Goal: Task Accomplishment & Management: Manage account settings

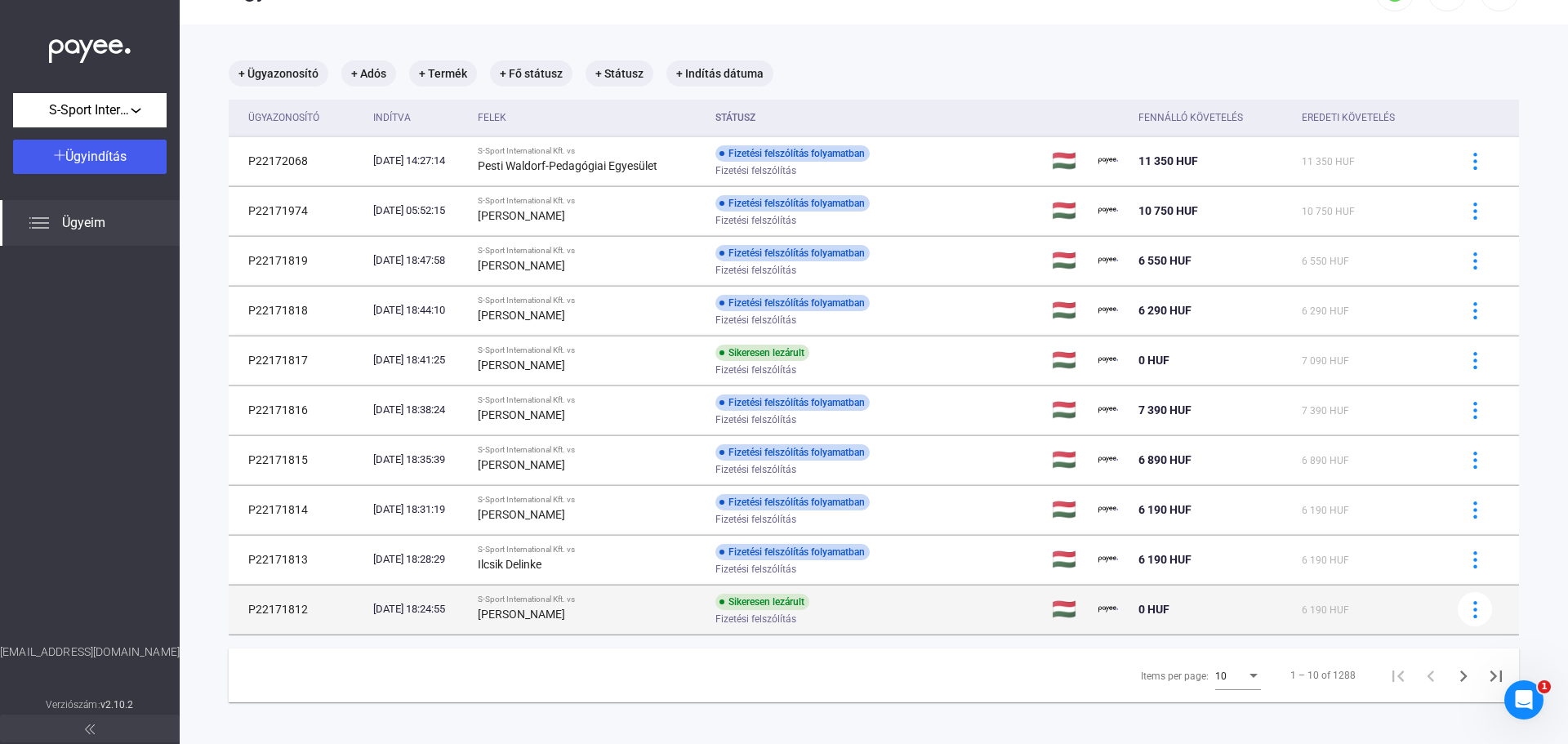
scroll to position [78, 0]
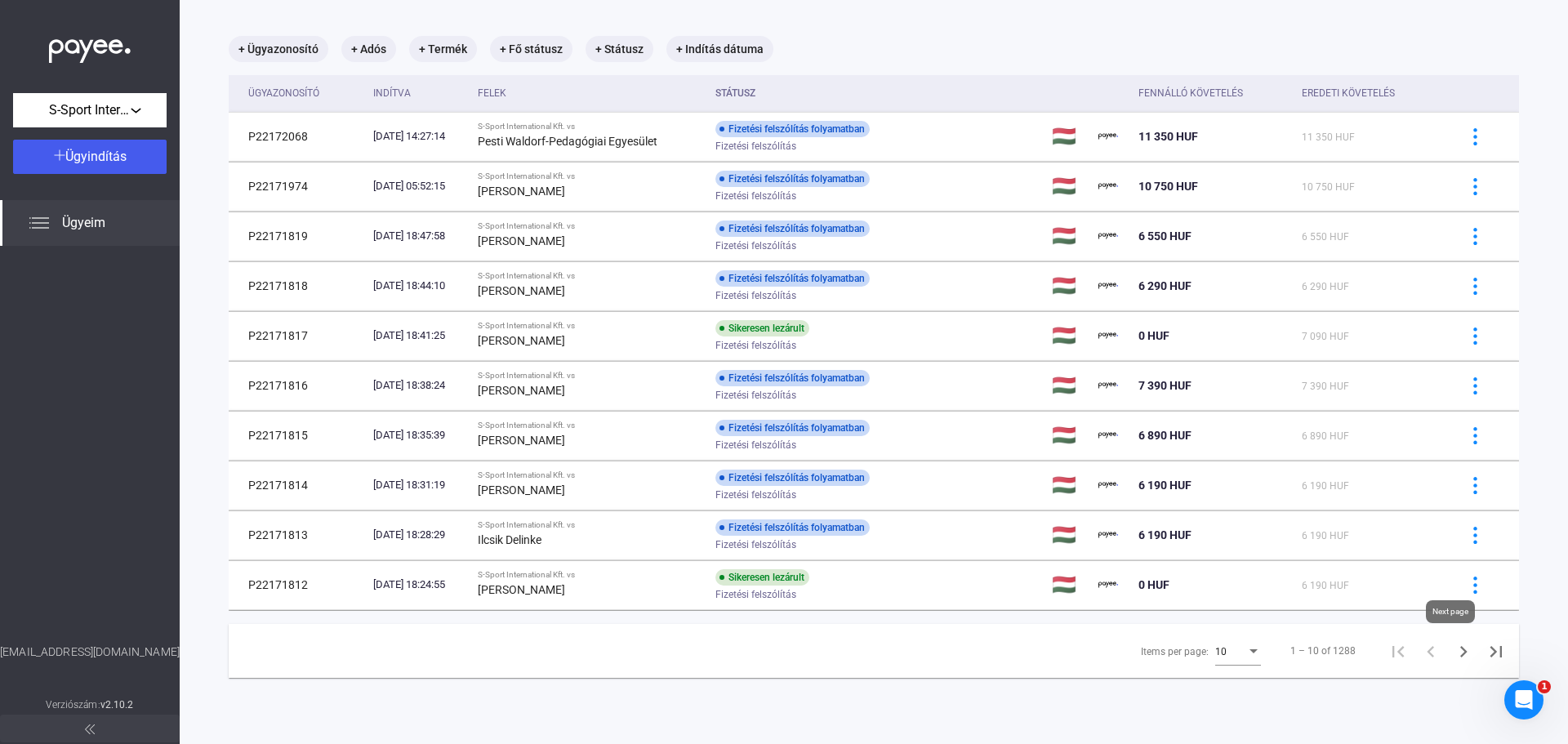
click at [1453, 649] on icon "Next page" at bounding box center [1464, 652] width 23 height 23
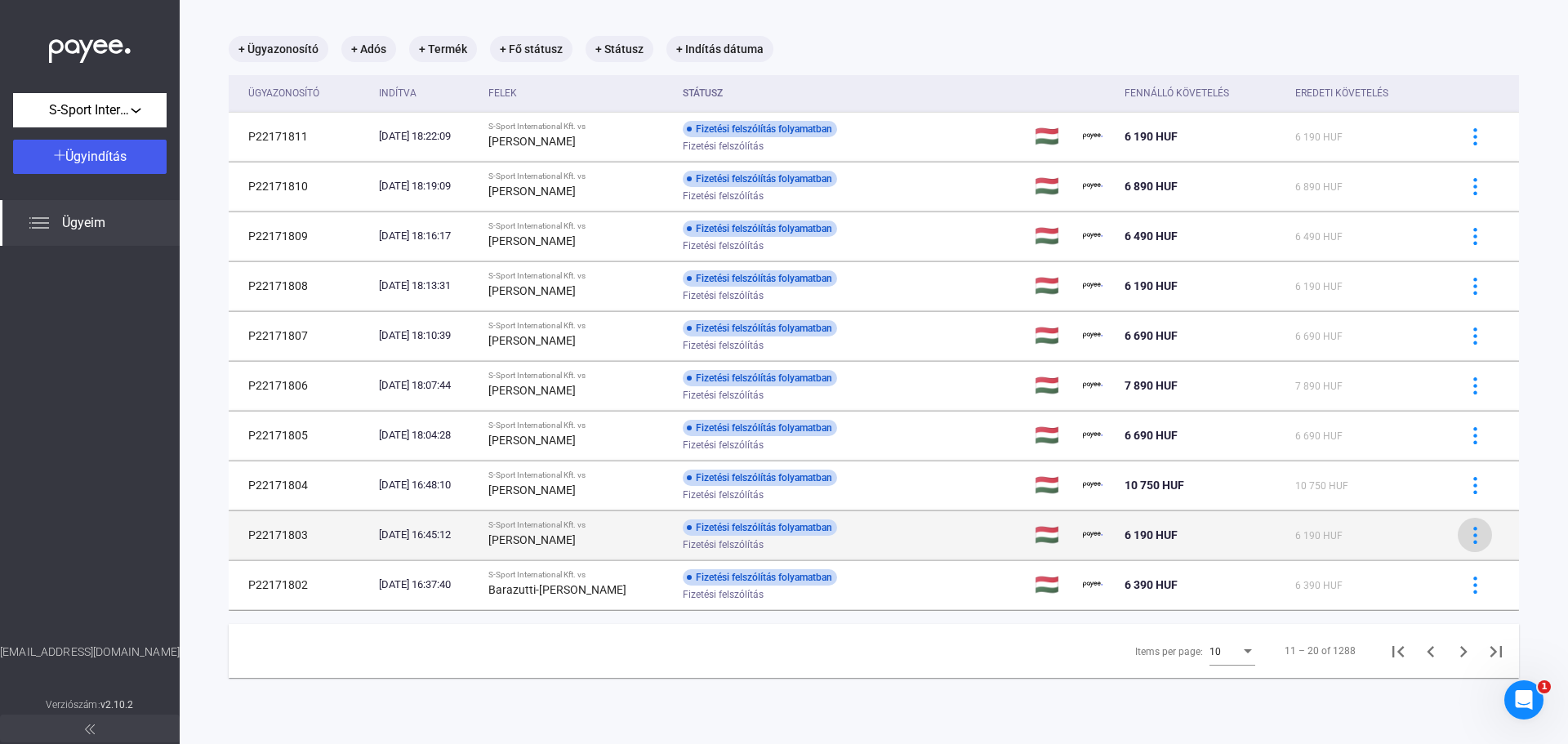
click at [1471, 535] on div at bounding box center [1475, 536] width 24 height 17
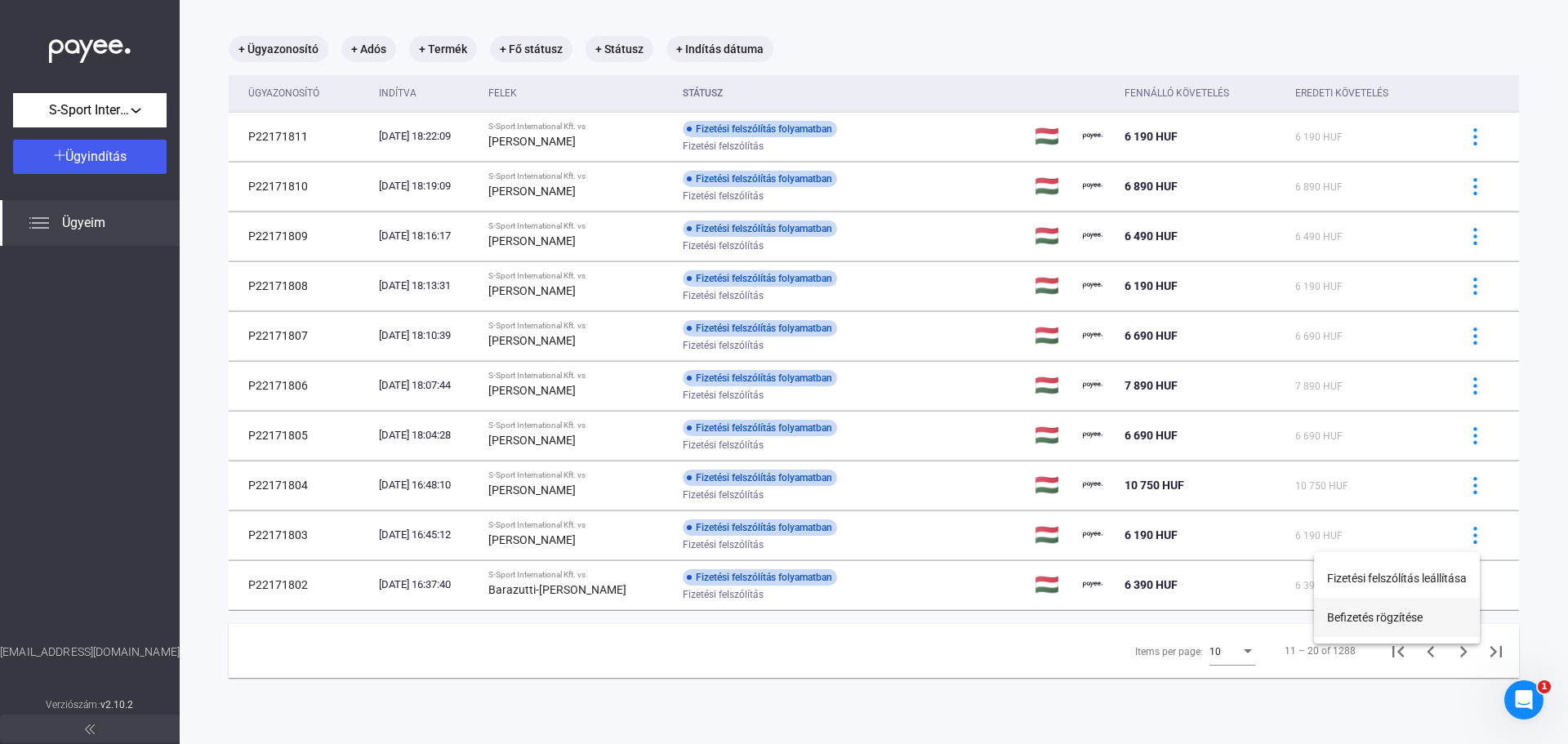
click at [1395, 619] on button "Befizetés rögzítése" at bounding box center [1396, 618] width 166 height 39
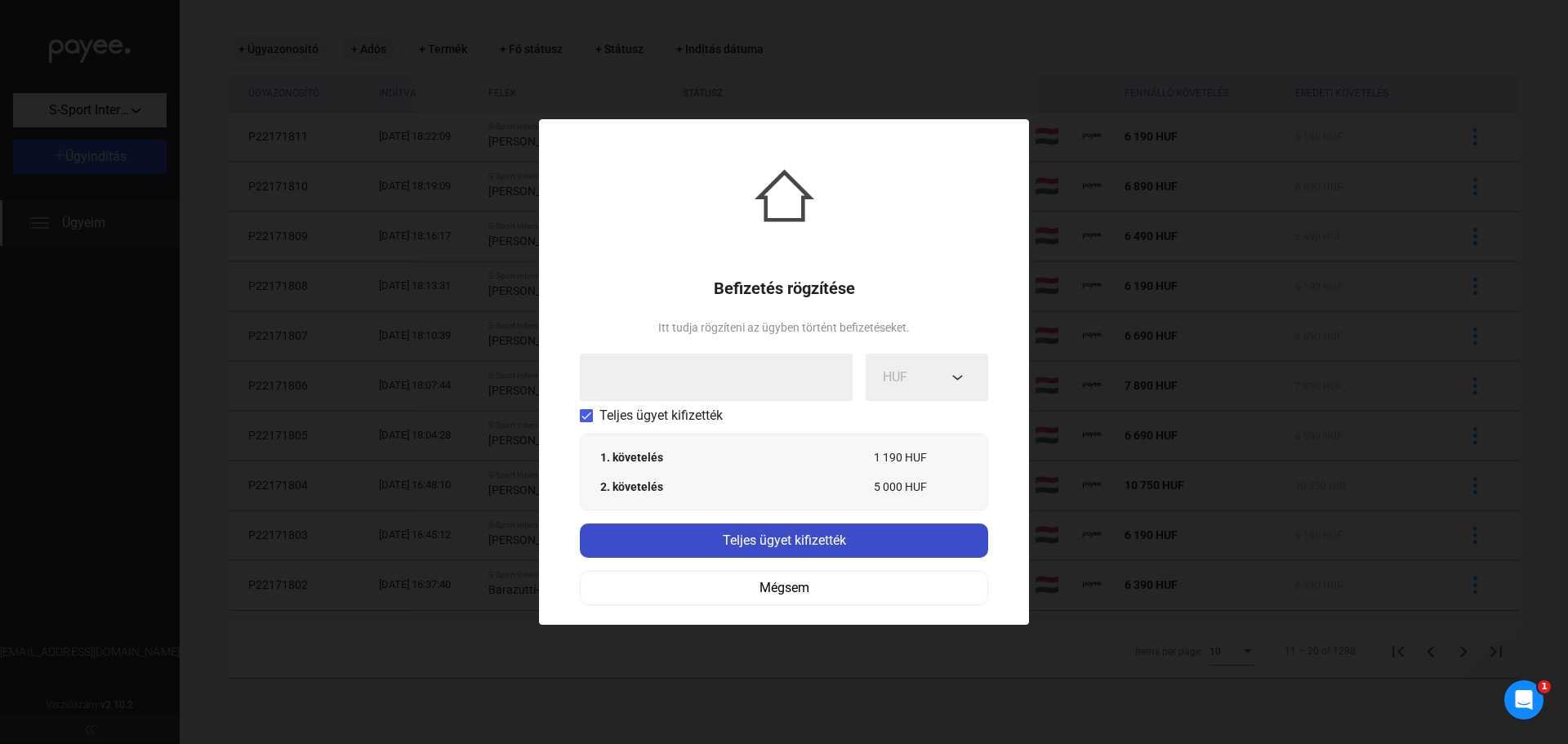
click at [777, 544] on div "Teljes ügyet kifizették" at bounding box center [784, 540] width 399 height 20
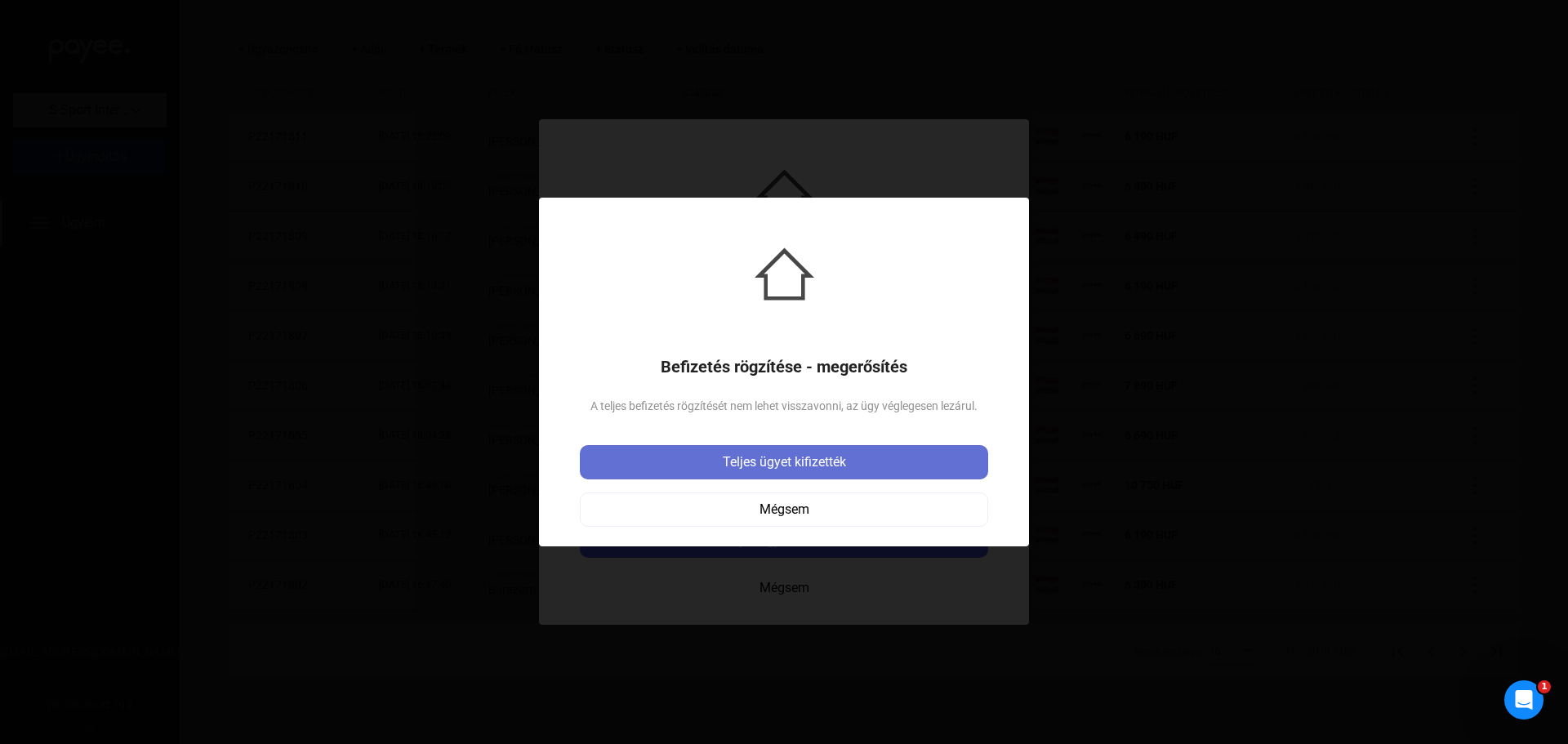
click at [785, 464] on div "Teljes ügyet kifizették" at bounding box center [784, 462] width 399 height 20
